Goal: Check status: Check status

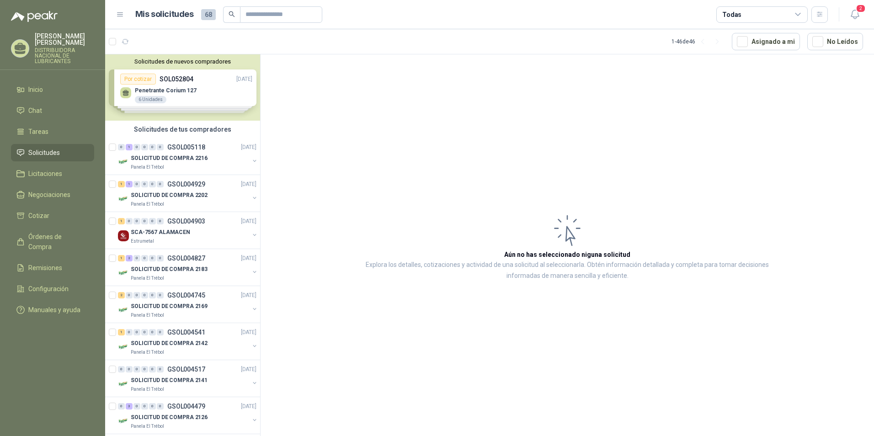
click at [214, 84] on div "Solicitudes de nuevos compradores Por cotizar SOL052804 [DATE] Penetrante Coriu…" at bounding box center [182, 87] width 155 height 66
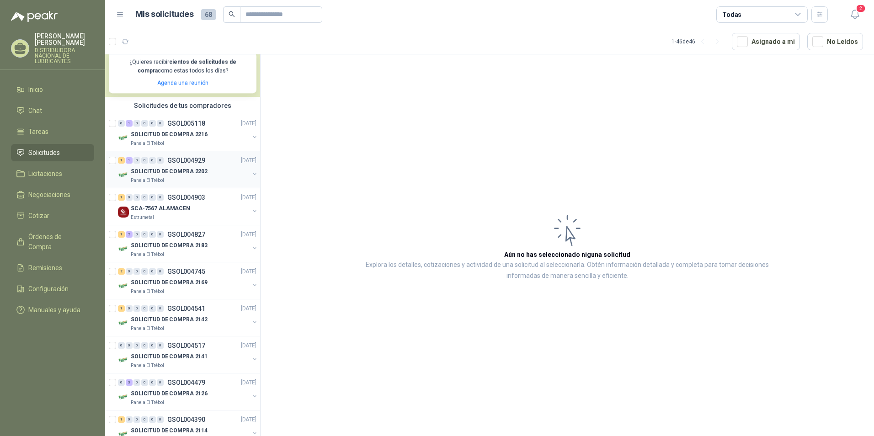
scroll to position [137, 0]
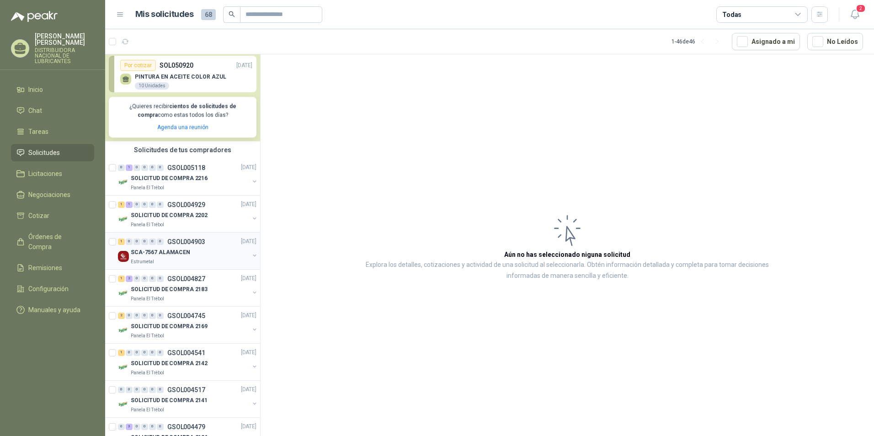
click at [144, 257] on p "SCA-7567 ALAMACEN" at bounding box center [160, 252] width 59 height 9
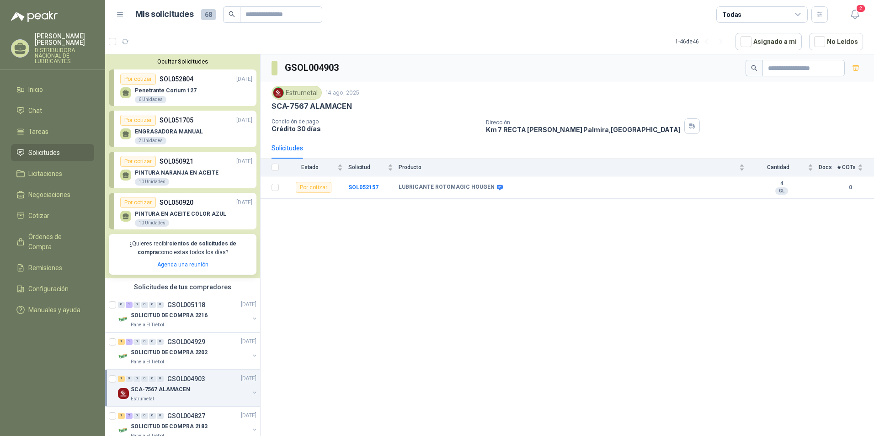
click at [334, 252] on div "GSOL004903 Estrumetal [DATE] SCA-7567 ALAMACEN Condición de pago Crédito 30 día…" at bounding box center [568, 246] width 614 height 385
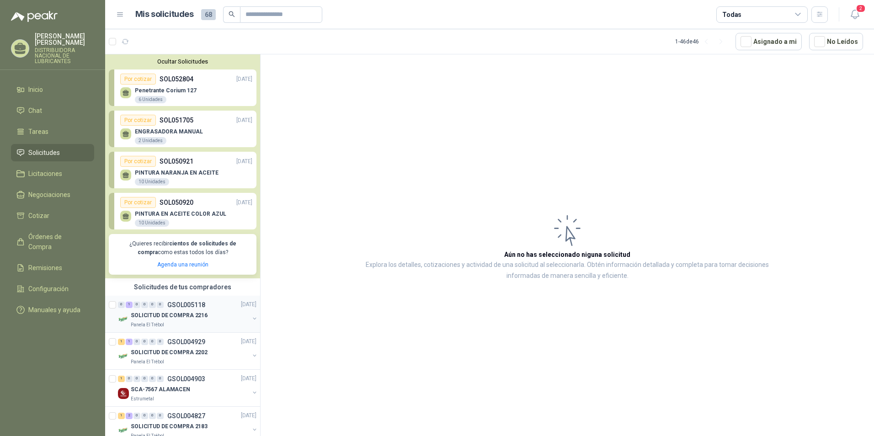
click at [213, 316] on div "SOLICITUD DE COMPRA 2216" at bounding box center [190, 315] width 118 height 11
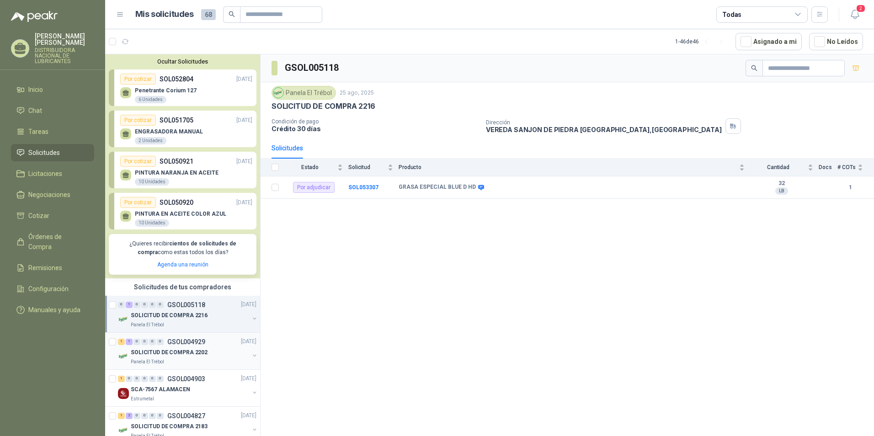
click at [193, 358] on div "Panela El Trébol" at bounding box center [190, 361] width 118 height 7
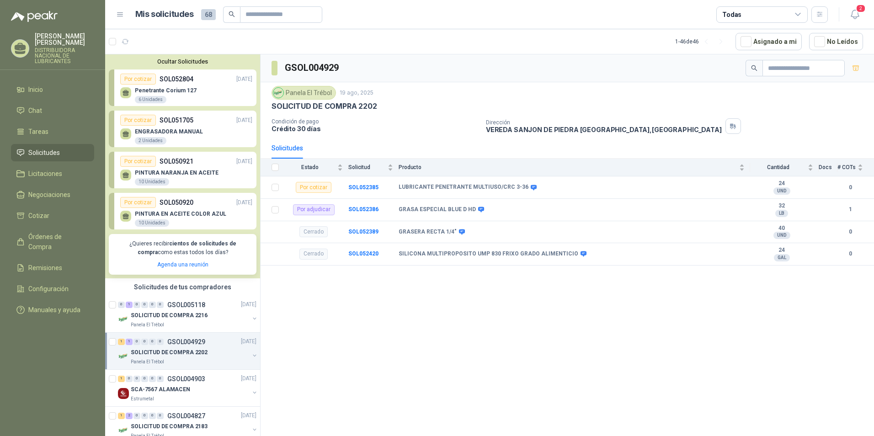
click at [194, 348] on div "SOLICITUD DE COMPRA 2202" at bounding box center [190, 353] width 118 height 11
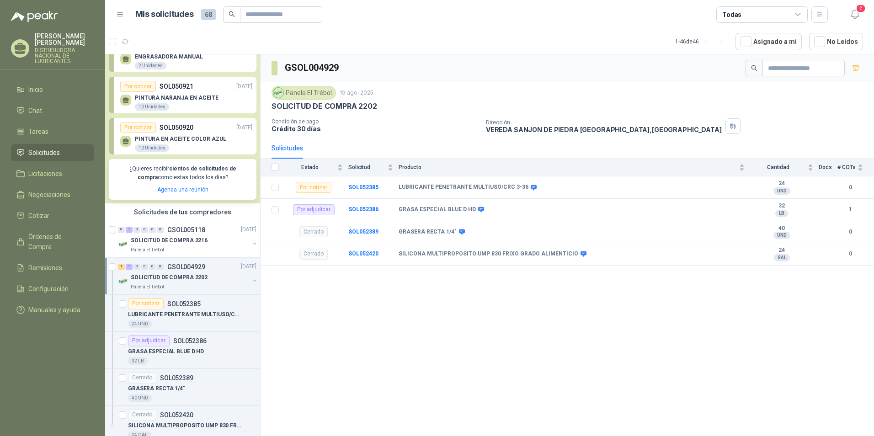
scroll to position [137, 0]
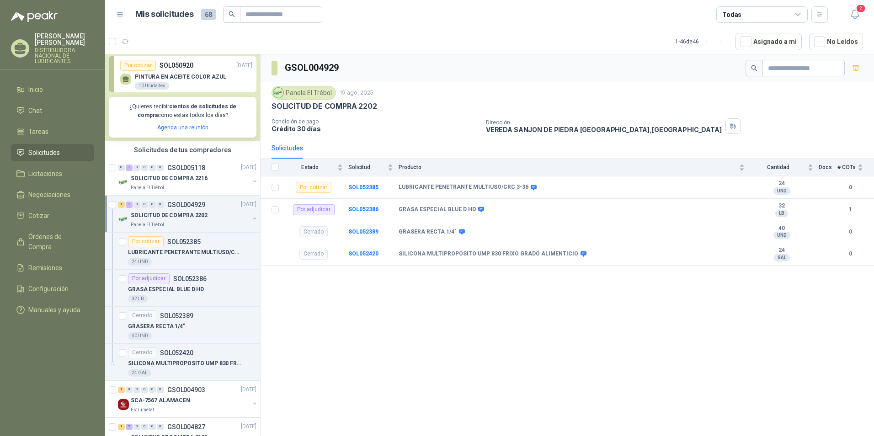
click at [179, 214] on p "SOLICITUD DE COMPRA 2202" at bounding box center [169, 215] width 77 height 9
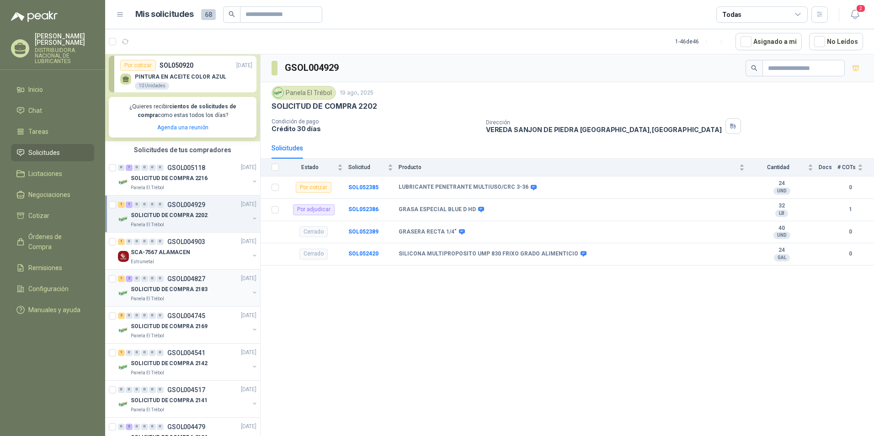
click at [186, 293] on p "SOLICITUD DE COMPRA 2183" at bounding box center [169, 289] width 77 height 9
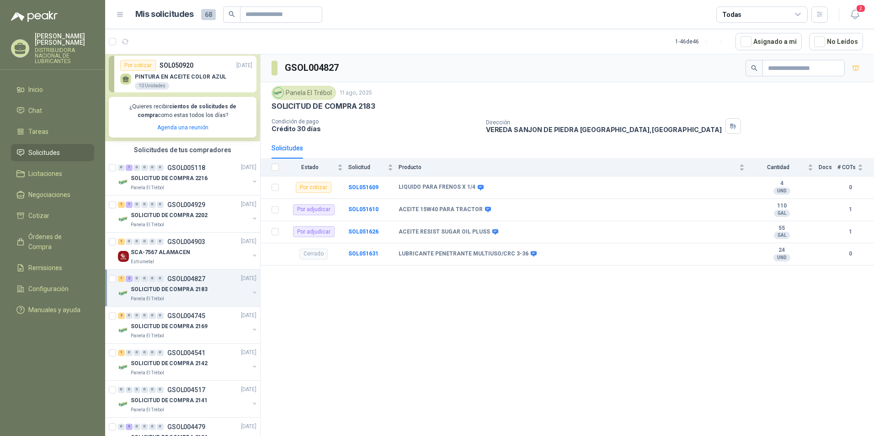
drag, startPoint x: 184, startPoint y: 291, endPoint x: 367, endPoint y: 321, distance: 185.3
click at [367, 321] on div "GSOL004827 Panela El Trébol [DATE] SOLICITUD DE COMPRA 2183 Condición de pago C…" at bounding box center [568, 246] width 614 height 385
